Goal: Task Accomplishment & Management: Use online tool/utility

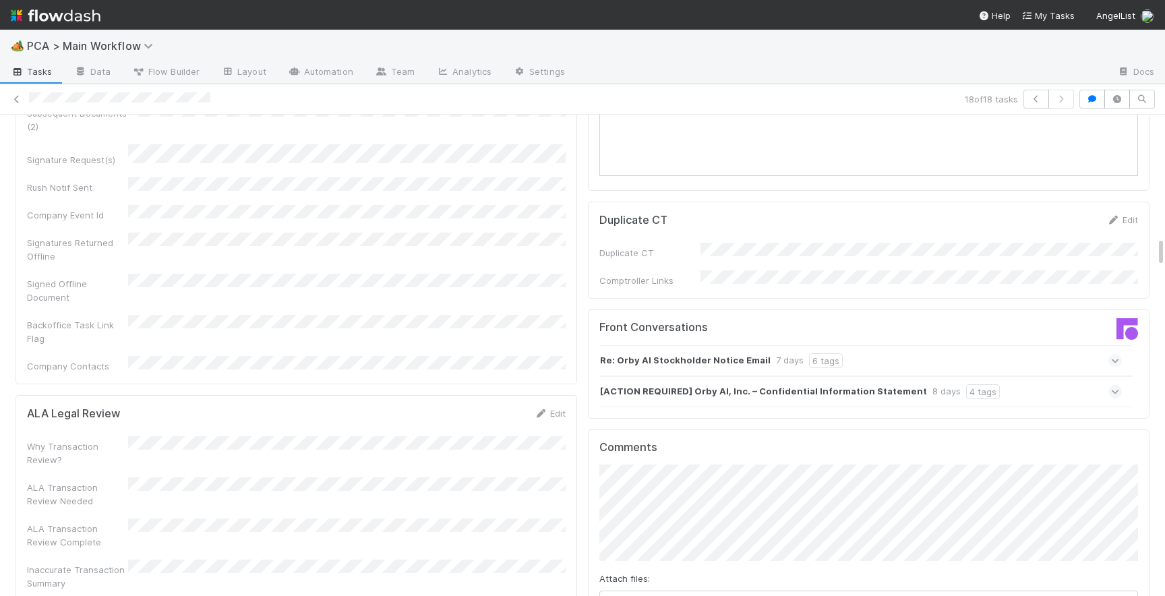
scroll to position [2026, 0]
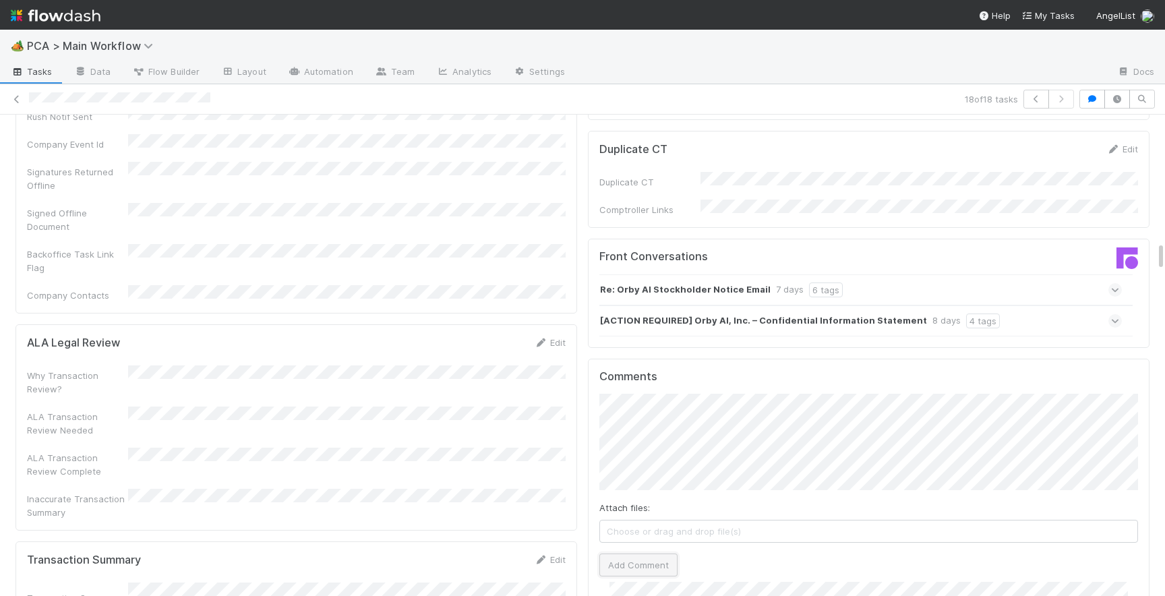
click at [610, 554] on button "Add Comment" at bounding box center [638, 565] width 78 height 23
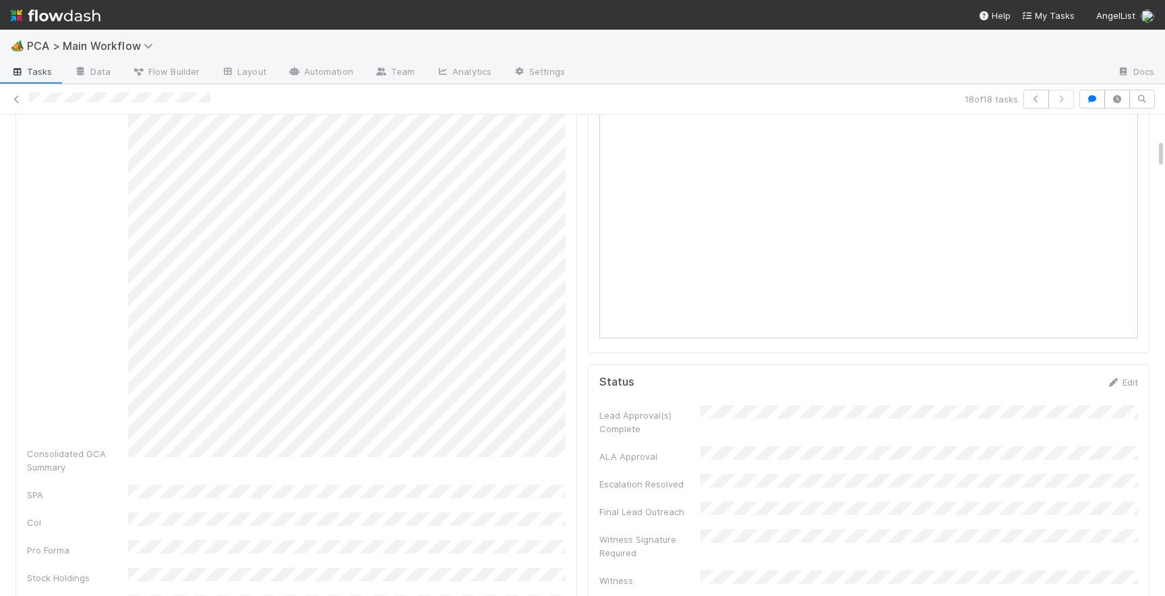
scroll to position [0, 0]
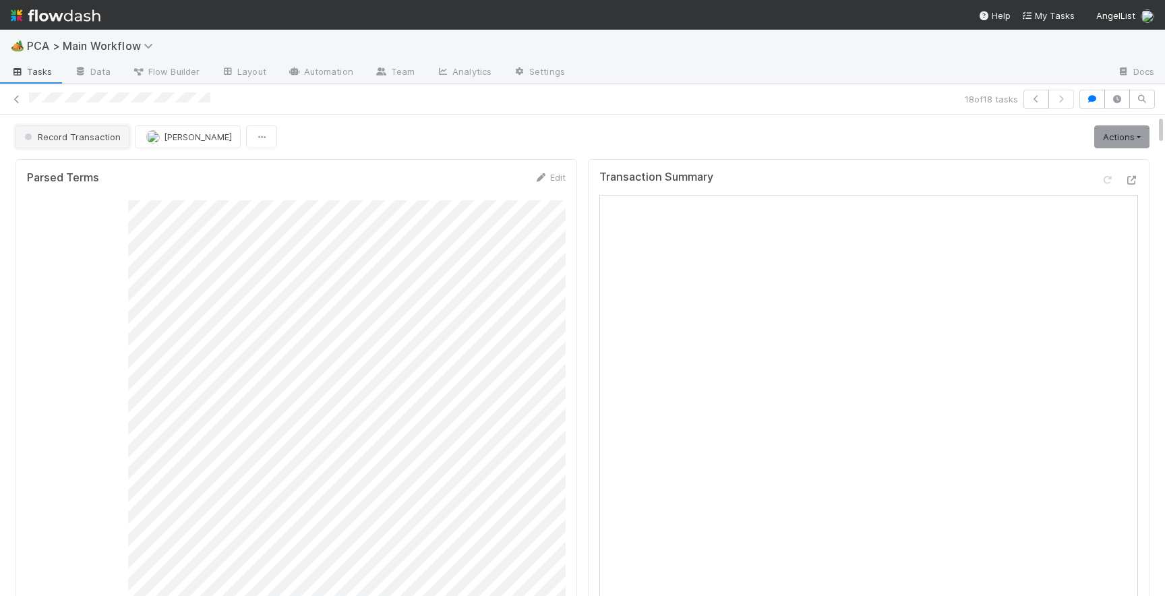
click at [84, 133] on span "Record Transaction" at bounding box center [71, 136] width 99 height 11
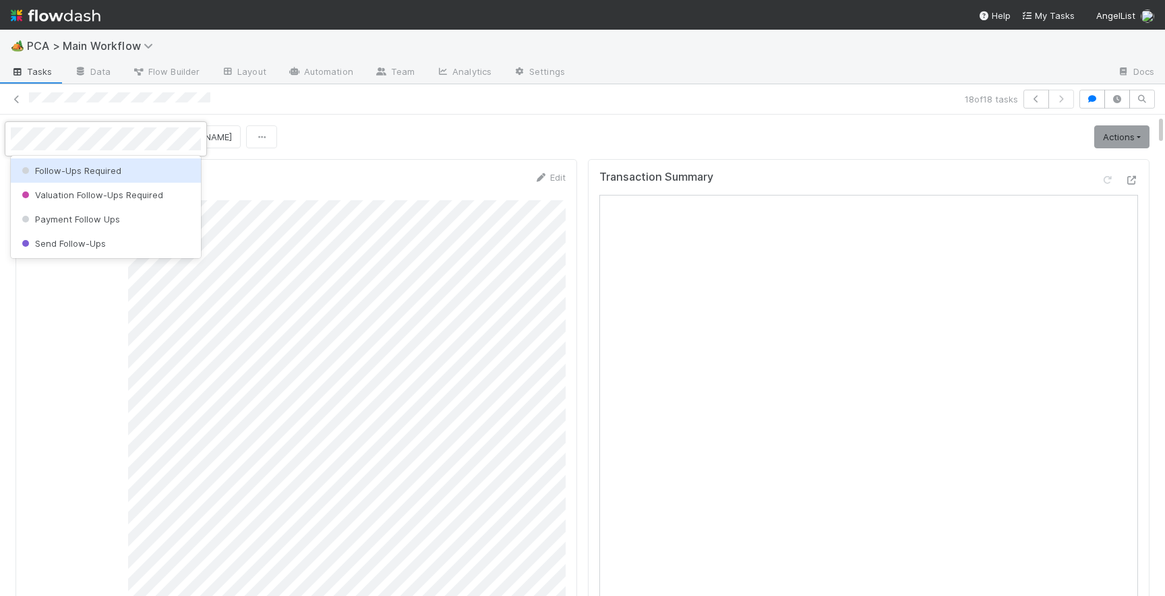
click at [100, 175] on span "Follow-Ups Required" at bounding box center [70, 170] width 102 height 11
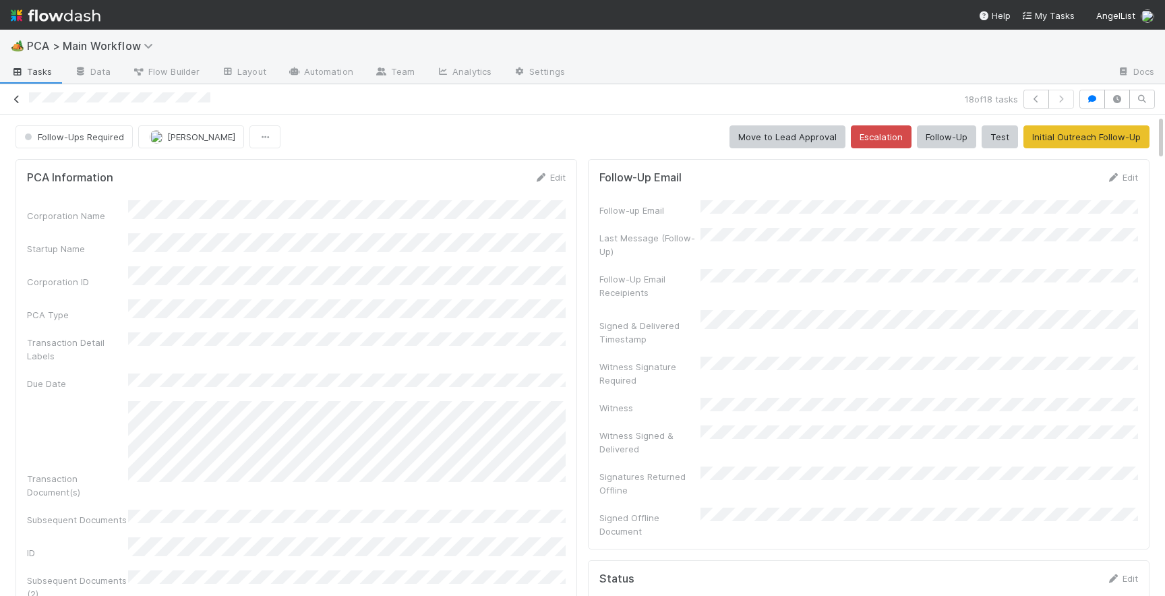
click at [16, 105] on link at bounding box center [16, 98] width 13 height 13
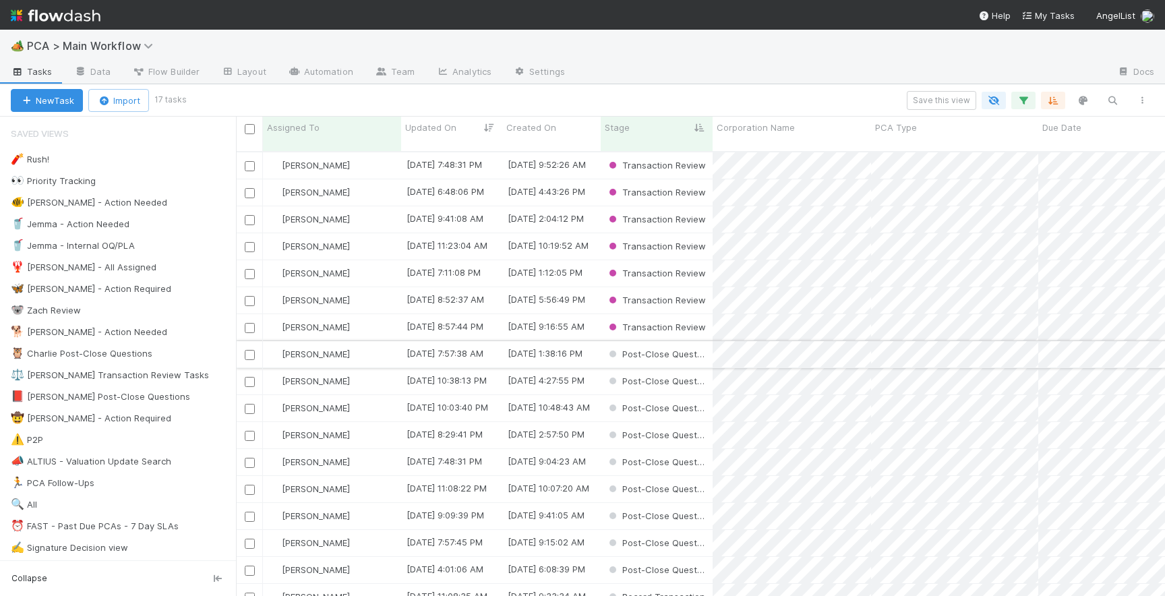
scroll to position [4, 0]
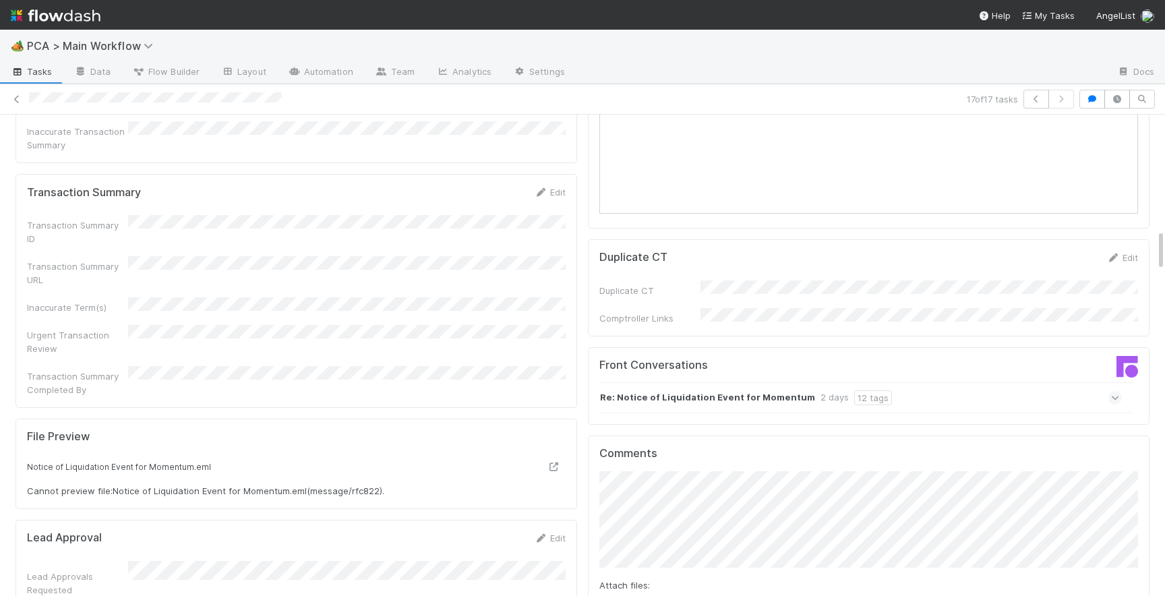
scroll to position [1303, 0]
click at [1104, 386] on div "Re: Notice of Liquidation Event for Momentum 2 days 12 tags" at bounding box center [860, 401] width 522 height 31
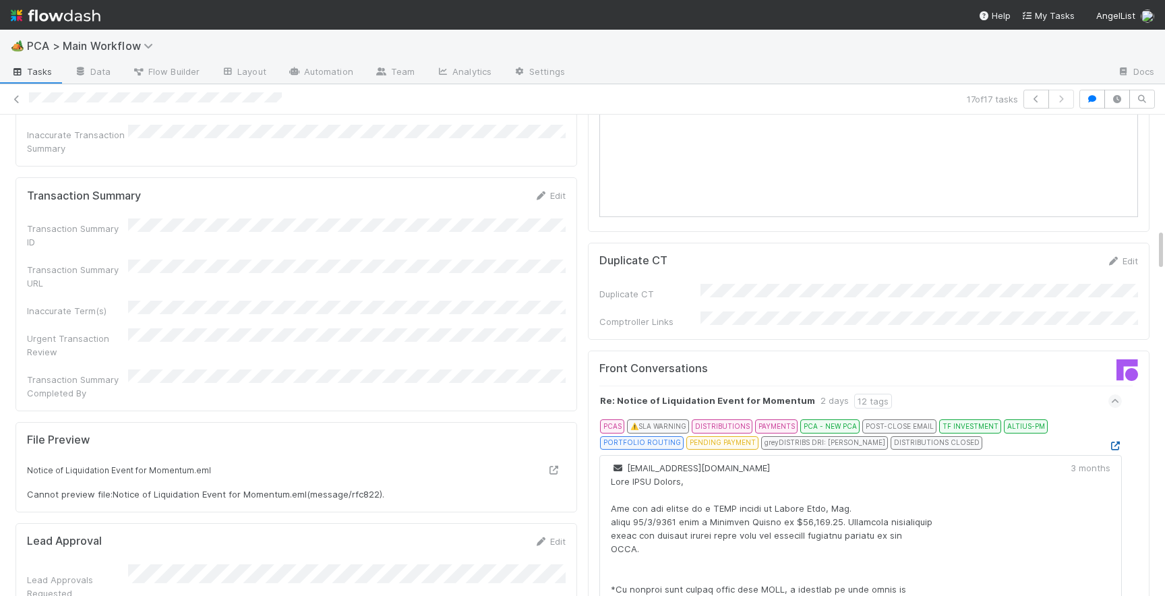
click at [1115, 442] on icon at bounding box center [1114, 446] width 13 height 9
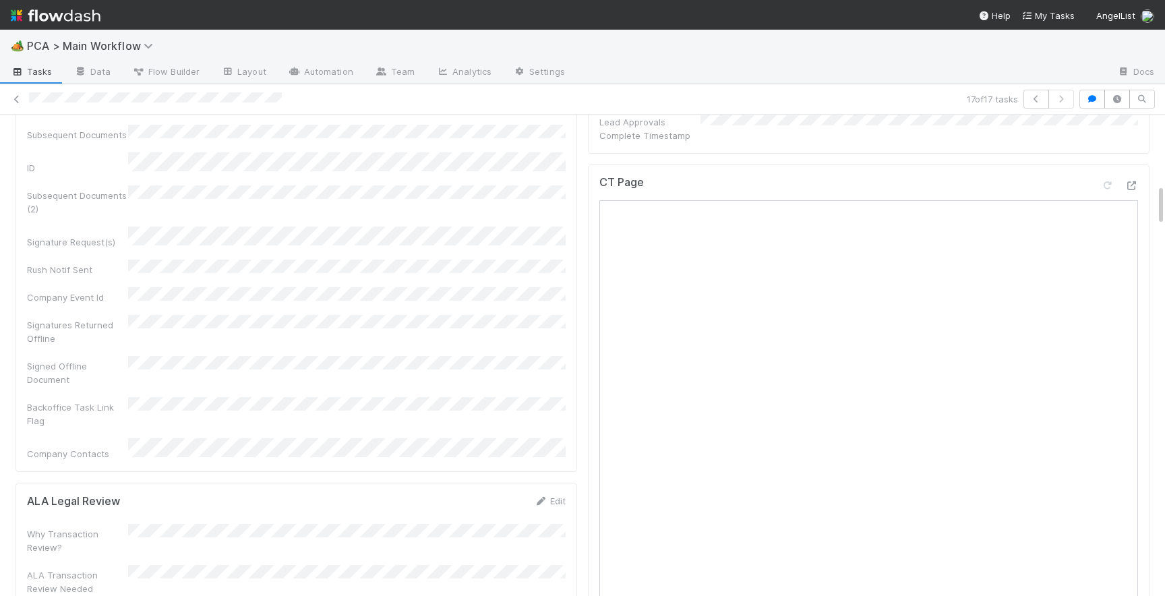
scroll to position [791, 0]
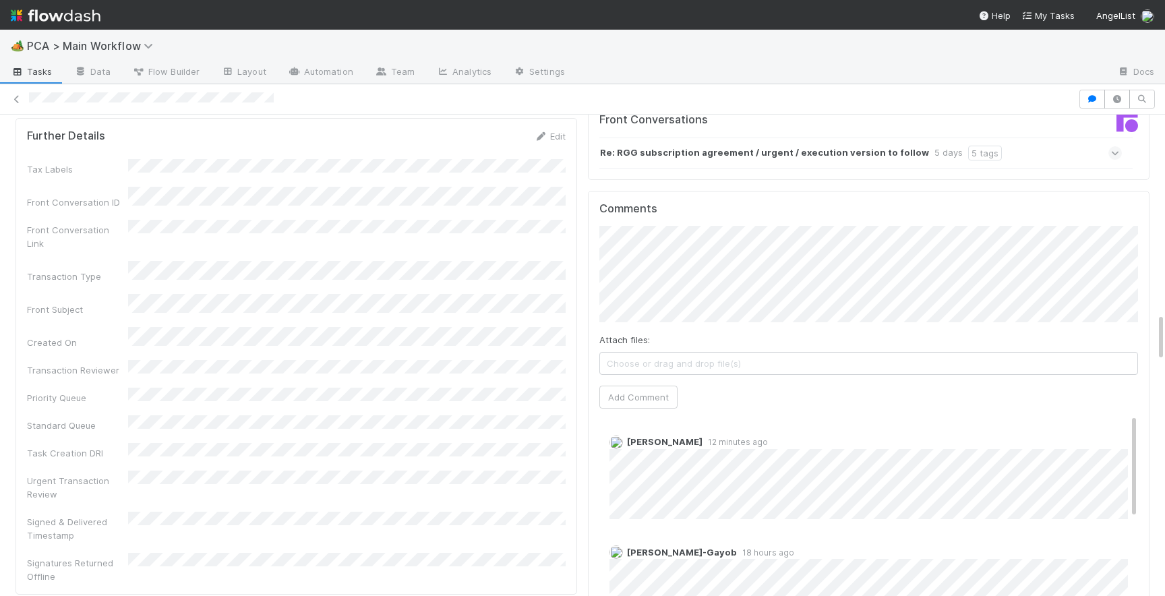
scroll to position [1925, 0]
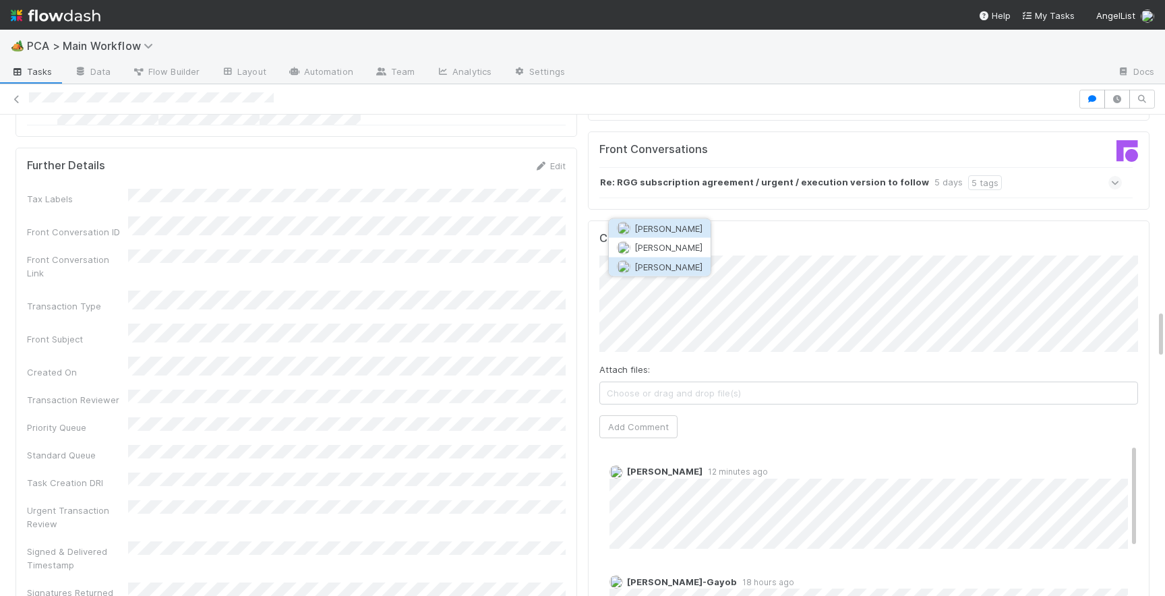
click at [692, 264] on span "[PERSON_NAME]" at bounding box center [668, 266] width 68 height 11
click at [653, 415] on button "Add Comment" at bounding box center [638, 426] width 78 height 23
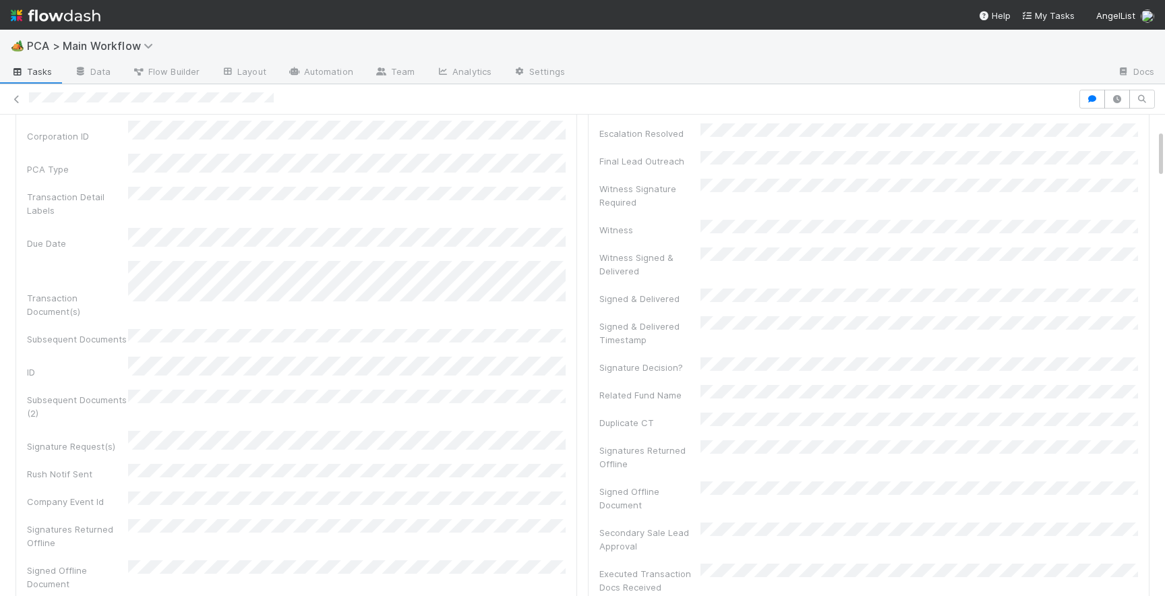
scroll to position [0, 0]
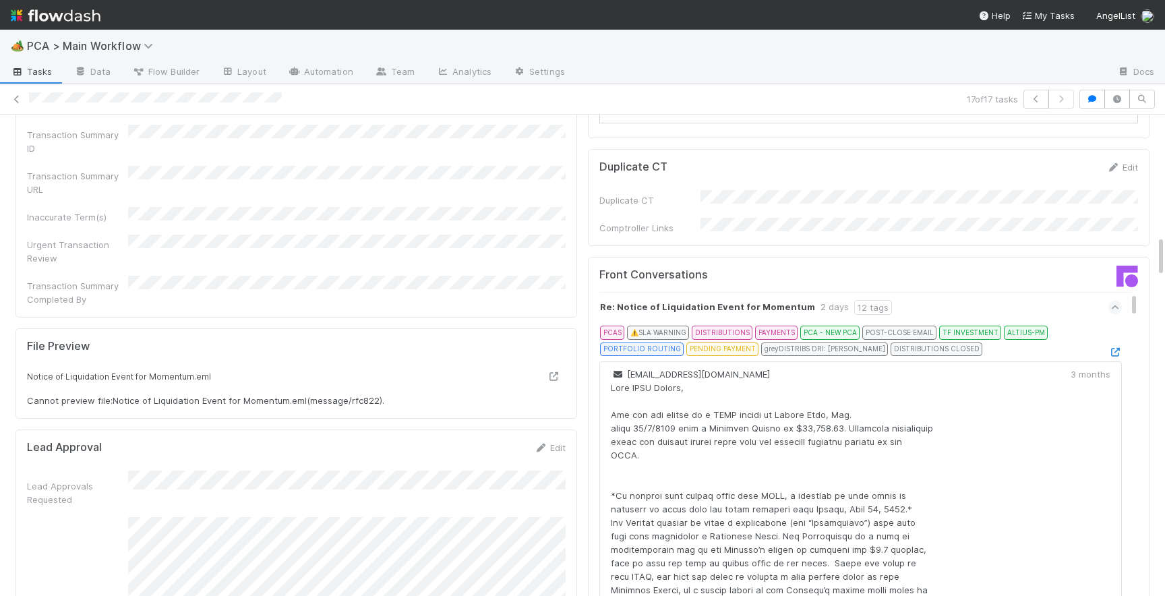
scroll to position [1272, 0]
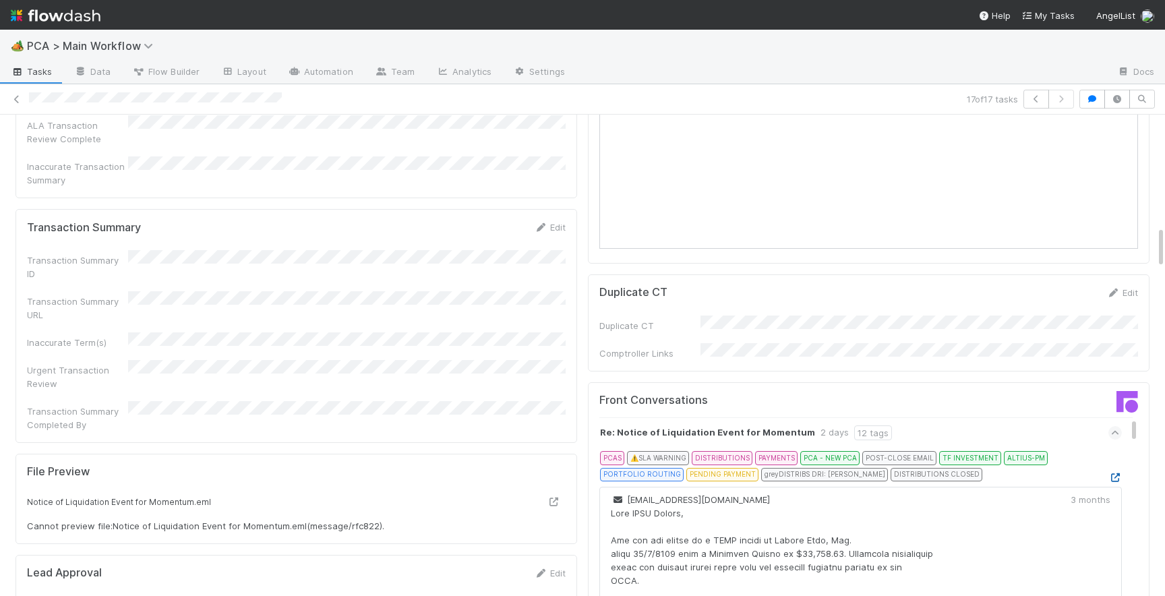
click at [1120, 473] on icon at bounding box center [1114, 477] width 13 height 9
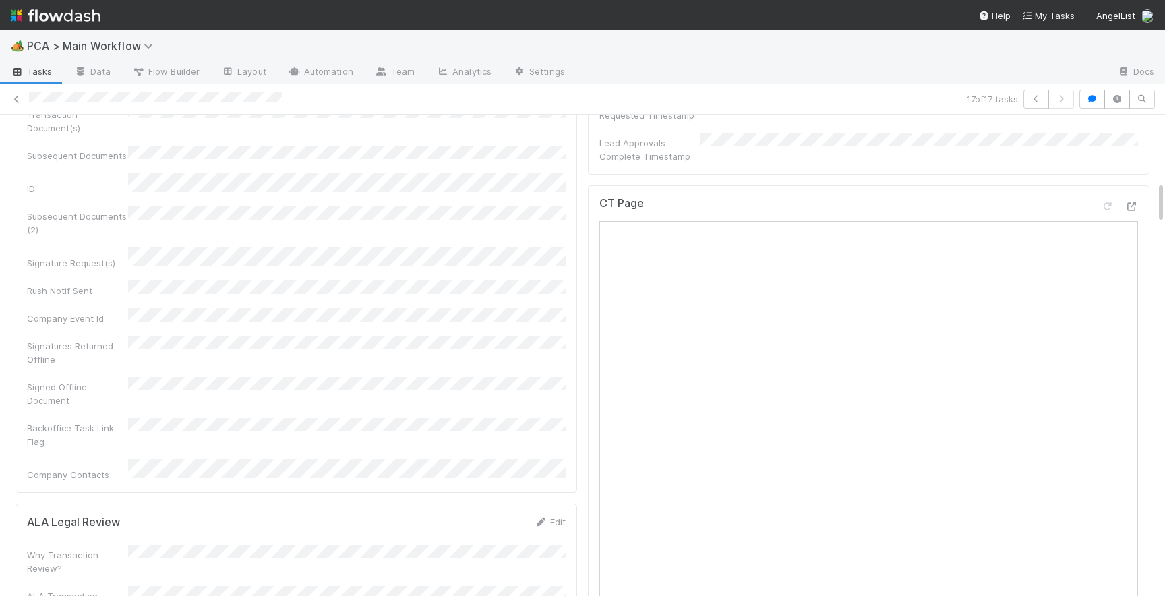
scroll to position [754, 0]
click at [1129, 203] on div "CT Page Open in New Tab" at bounding box center [868, 215] width 539 height 24
click at [1131, 208] on icon at bounding box center [1131, 212] width 13 height 9
